Goal: Find specific page/section: Find specific page/section

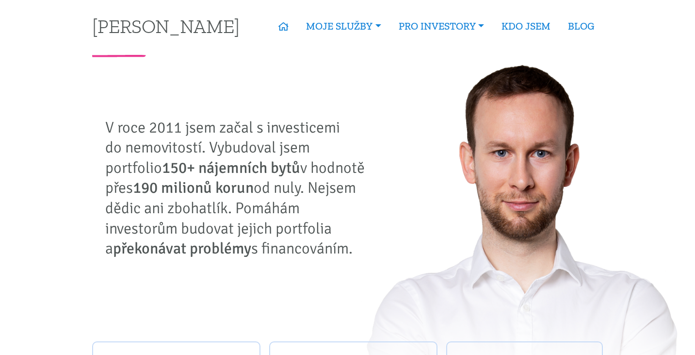
scroll to position [3, 0]
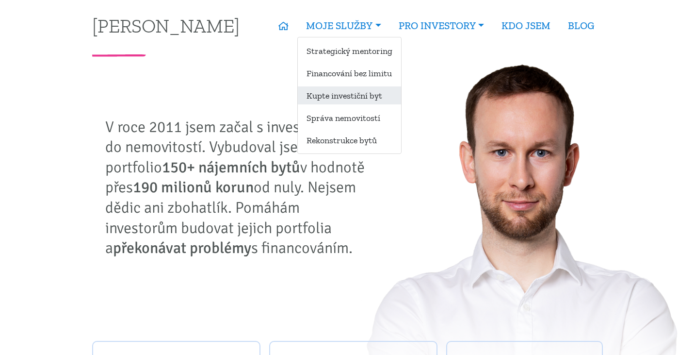
click at [345, 99] on link "Kupte investiční byt" at bounding box center [349, 95] width 103 height 18
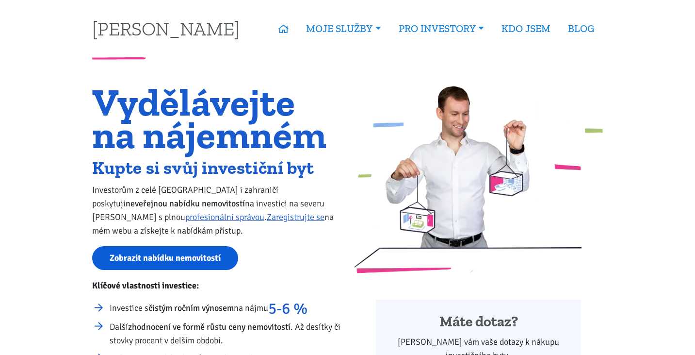
click at [135, 265] on link "Zobrazit nabídku nemovitostí" at bounding box center [165, 258] width 146 height 24
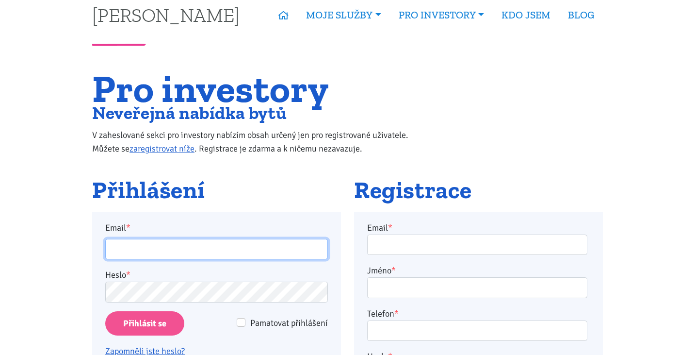
scroll to position [14, 0]
type input "burdych.t@gmail.com"
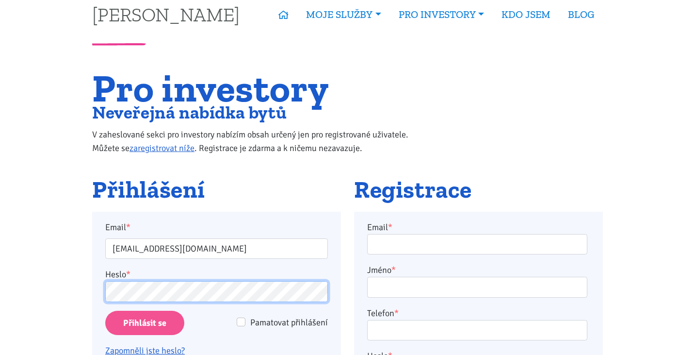
click at [145, 322] on input "Přihlásit se" at bounding box center [144, 323] width 79 height 25
